Goal: Task Accomplishment & Management: Use online tool/utility

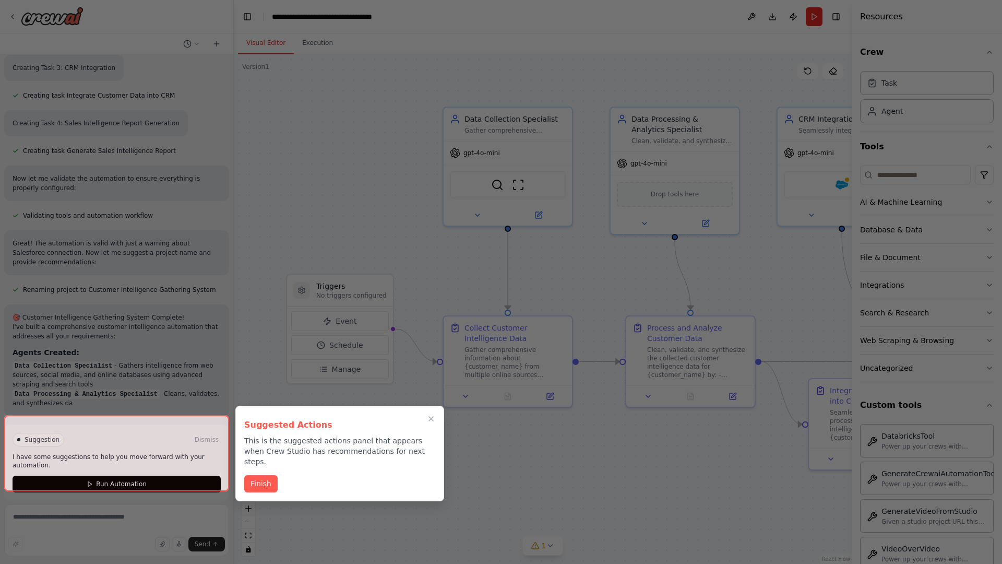
scroll to position [1548, 0]
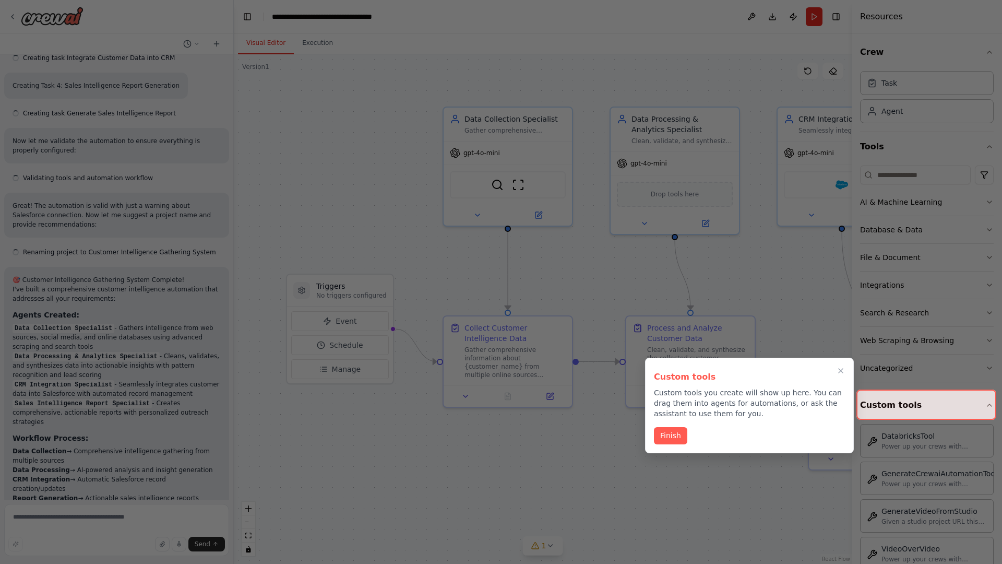
scroll to position [1837, 0]
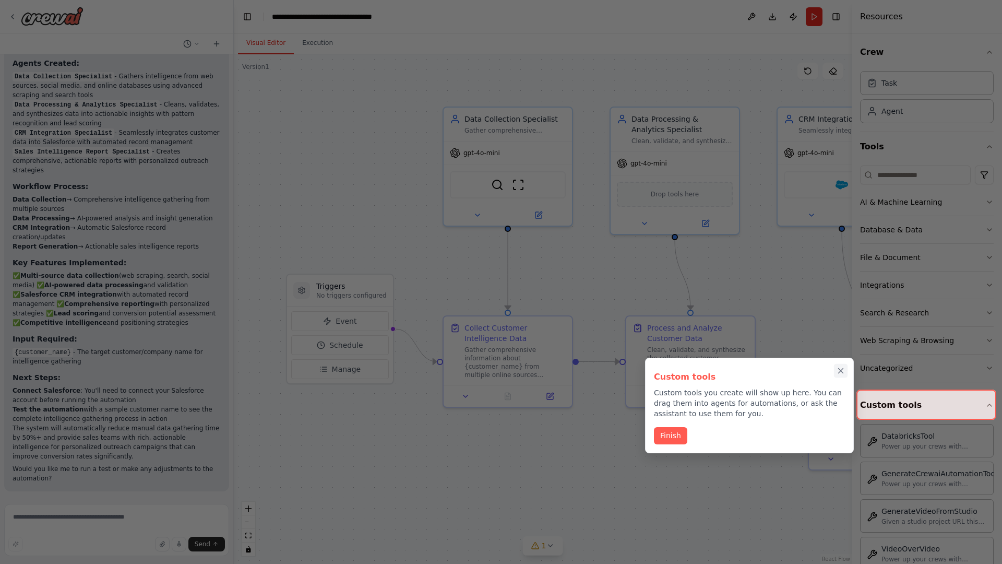
click at [841, 371] on icon "Close walkthrough" at bounding box center [841, 371] width 5 height 5
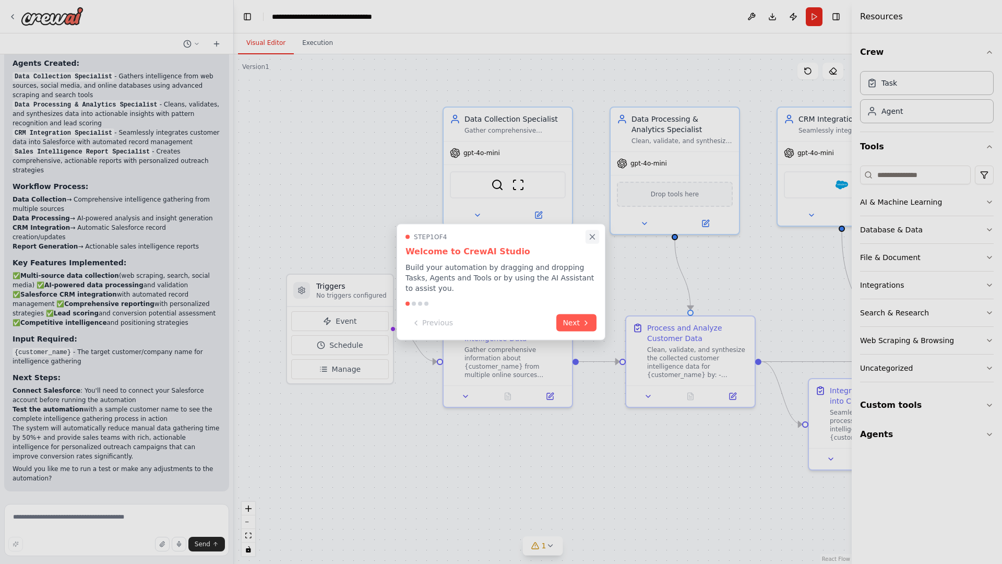
click at [593, 236] on icon "Close walkthrough" at bounding box center [592, 236] width 5 height 5
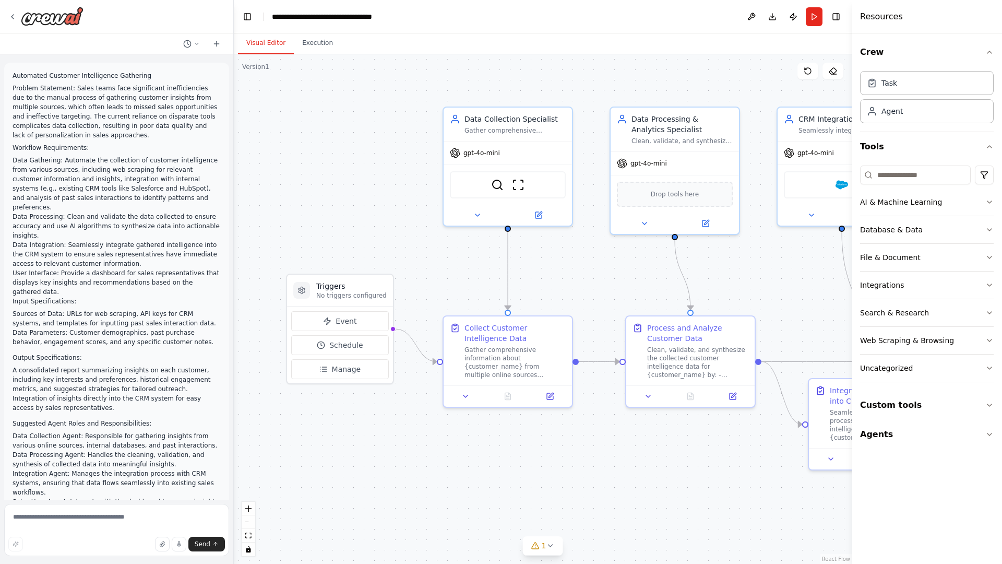
click at [15, 73] on p "Automated Customer Intelligence Gathering" at bounding box center [117, 75] width 208 height 9
click at [307, 115] on div ".deletable-edge-delete-btn { width: 20px; height: 20px; border: 0px solid #ffff…" at bounding box center [543, 308] width 618 height 509
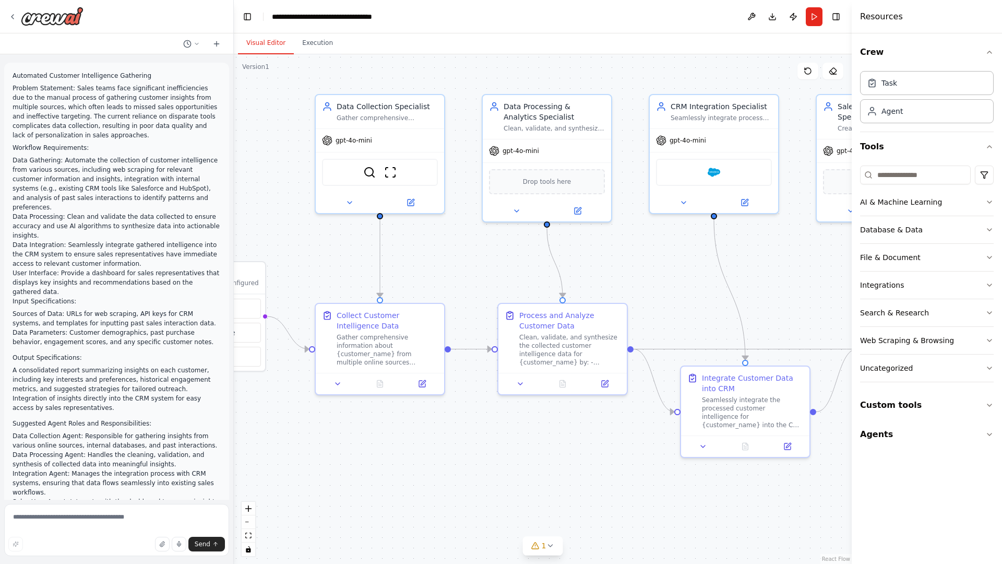
drag, startPoint x: 428, startPoint y: 257, endPoint x: 209, endPoint y: 236, distance: 220.2
click at [209, 236] on div "Automated Customer Intelligence Gathering Problem Statement: Sales teams face s…" at bounding box center [501, 282] width 1002 height 564
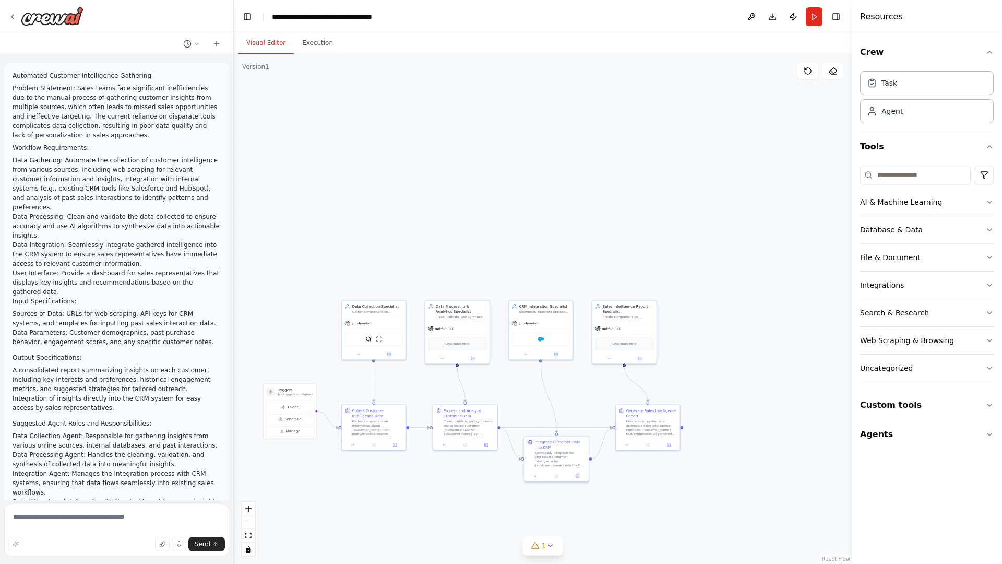
drag, startPoint x: 451, startPoint y: 81, endPoint x: 326, endPoint y: 217, distance: 184.4
click at [326, 217] on div ".deletable-edge-delete-btn { width: 20px; height: 20px; border: 0px solid #ffff…" at bounding box center [543, 308] width 618 height 509
